Goal: Task Accomplishment & Management: Use online tool/utility

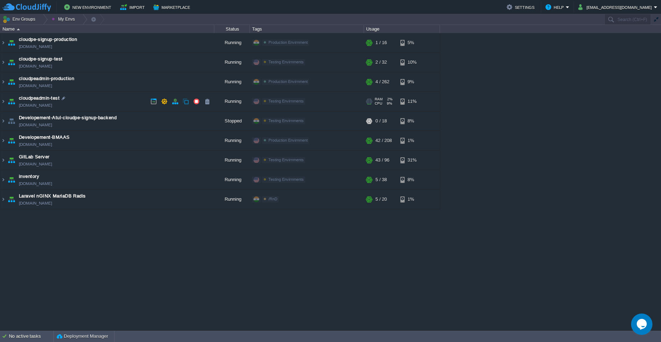
click at [113, 102] on td "cloudpeadmin-test [DOMAIN_NAME]" at bounding box center [107, 102] width 214 height 20
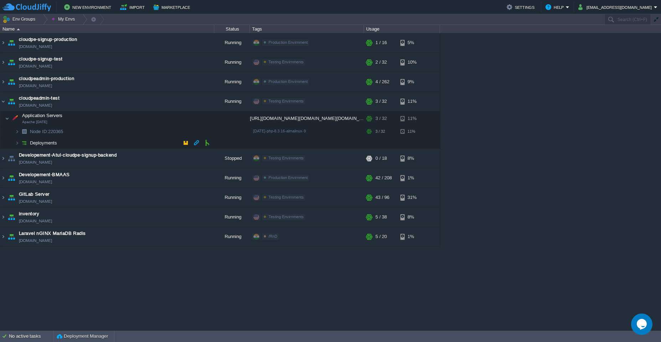
click at [111, 145] on td "Deployments" at bounding box center [107, 143] width 214 height 11
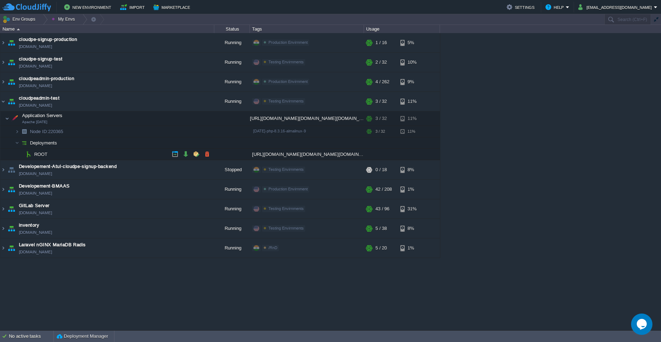
click at [114, 155] on td "ROOT" at bounding box center [107, 154] width 214 height 11
click at [152, 133] on button "button" at bounding box center [150, 131] width 6 height 6
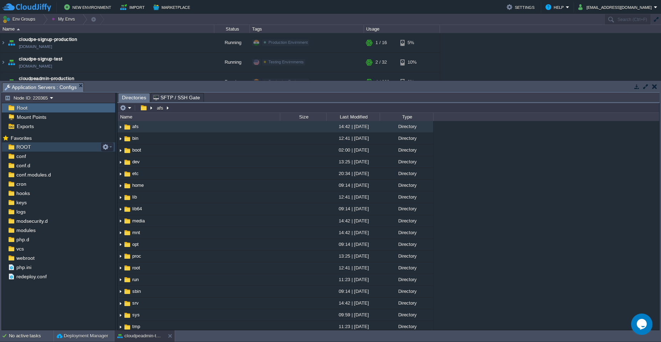
click at [75, 149] on div "ROOT" at bounding box center [58, 147] width 113 height 9
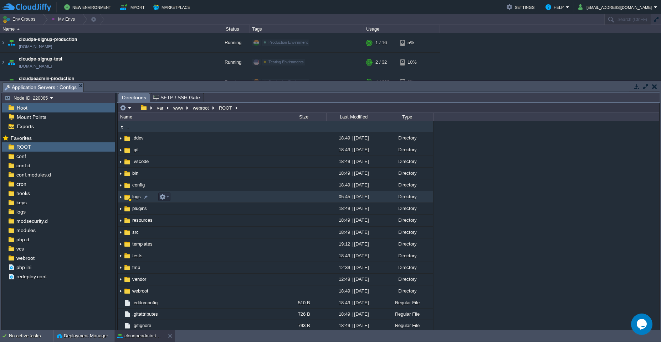
click at [190, 197] on td "logs" at bounding box center [199, 197] width 162 height 12
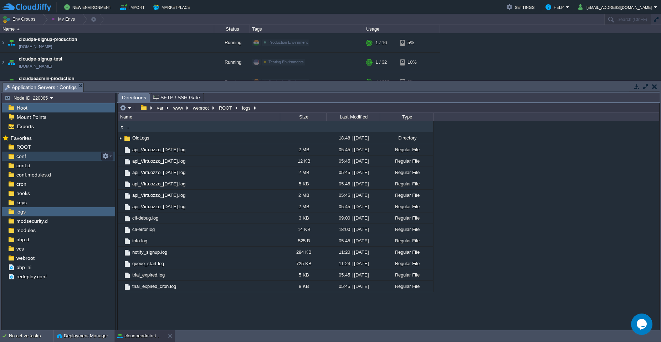
click at [37, 158] on div "conf" at bounding box center [58, 156] width 113 height 9
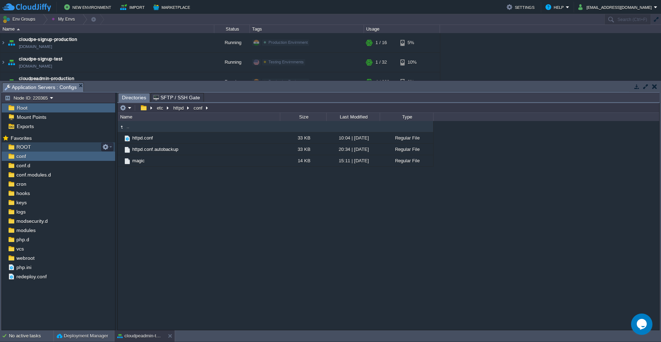
click at [48, 146] on div "ROOT" at bounding box center [58, 147] width 113 height 9
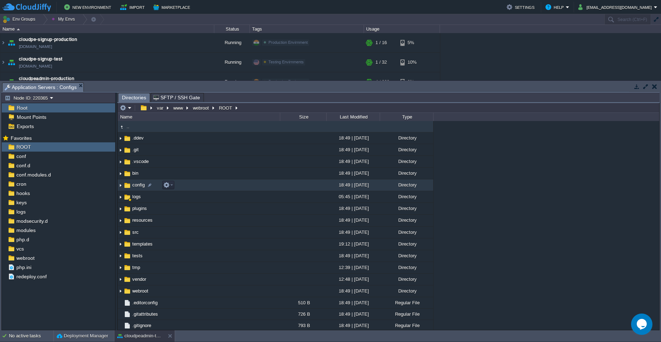
click at [240, 189] on td "config" at bounding box center [199, 186] width 162 height 12
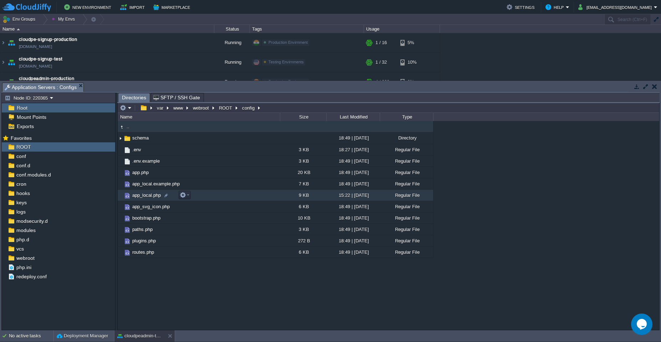
click at [226, 195] on td "app_local.php" at bounding box center [199, 195] width 162 height 11
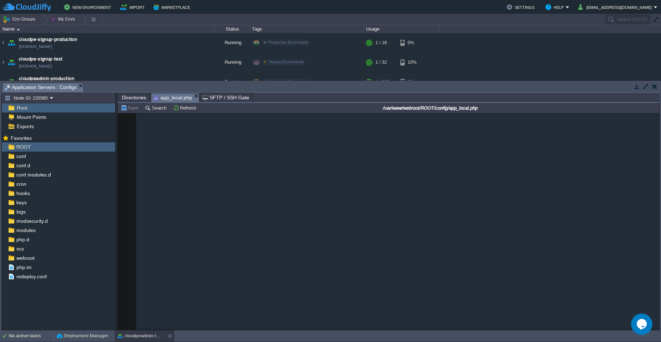
scroll to position [1397, 0]
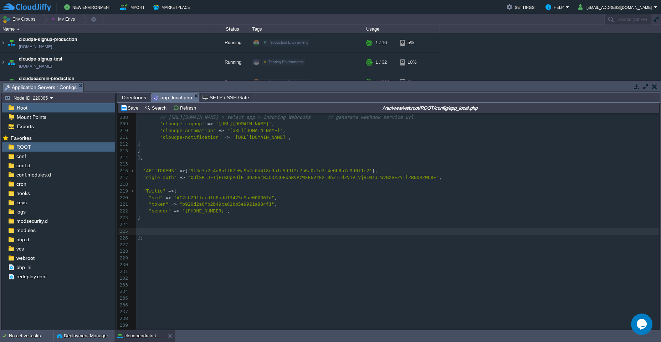
paste textarea
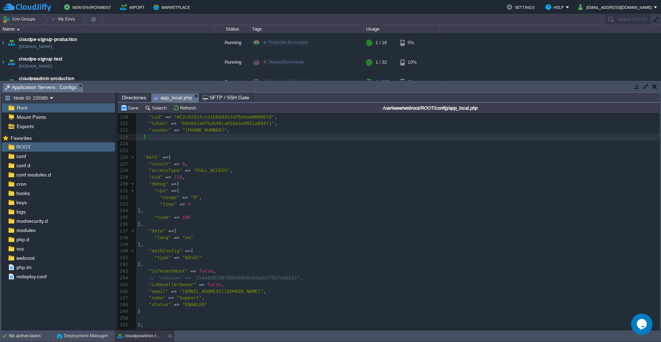
scroll to position [2, 3]
type textarea ","
